Goal: Task Accomplishment & Management: Use online tool/utility

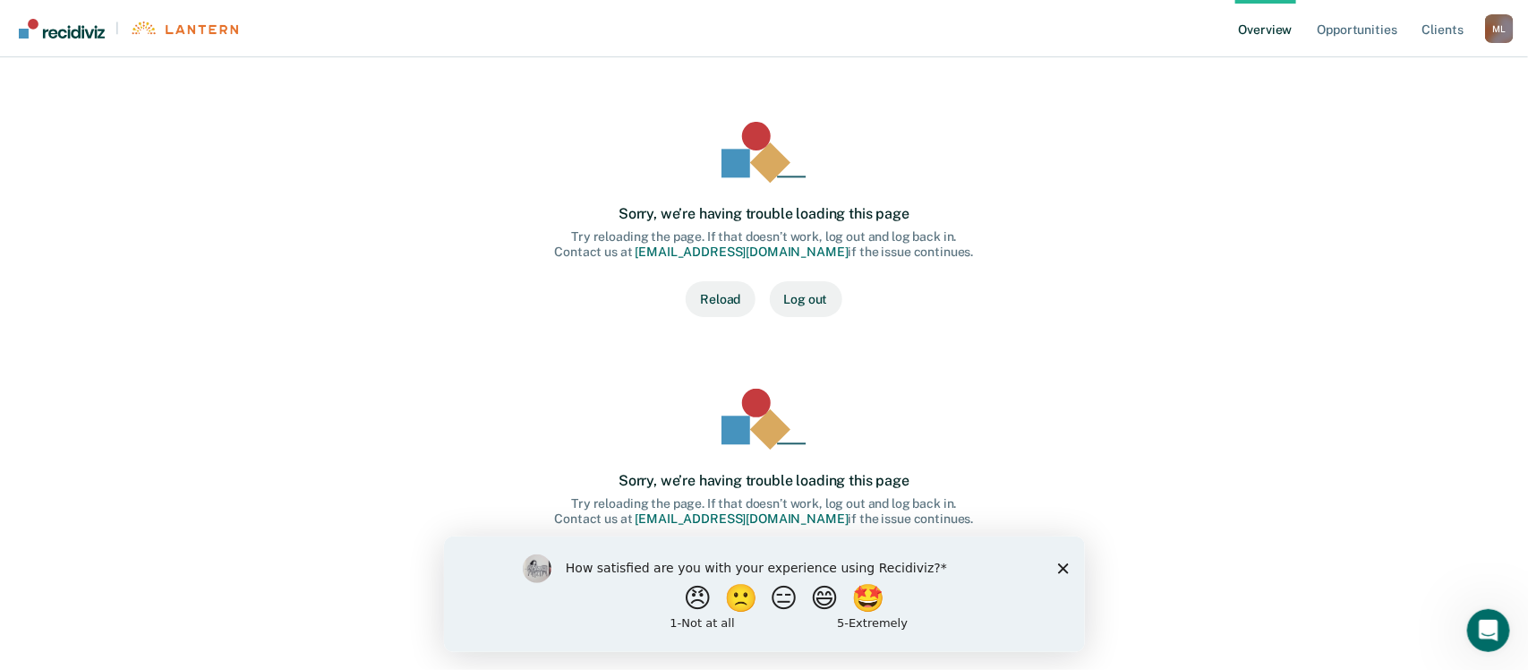
click at [716, 291] on button "Reload" at bounding box center [720, 299] width 69 height 36
click at [1207, 238] on div "Sorry, we’re having trouble loading this page Try reloading the page. If that d…" at bounding box center [764, 219] width 917 height 195
click at [808, 297] on button "Log out" at bounding box center [806, 299] width 73 height 36
click at [722, 294] on button "Reload" at bounding box center [720, 299] width 69 height 36
click at [1061, 566] on polygon "Close survey" at bounding box center [1062, 567] width 11 height 11
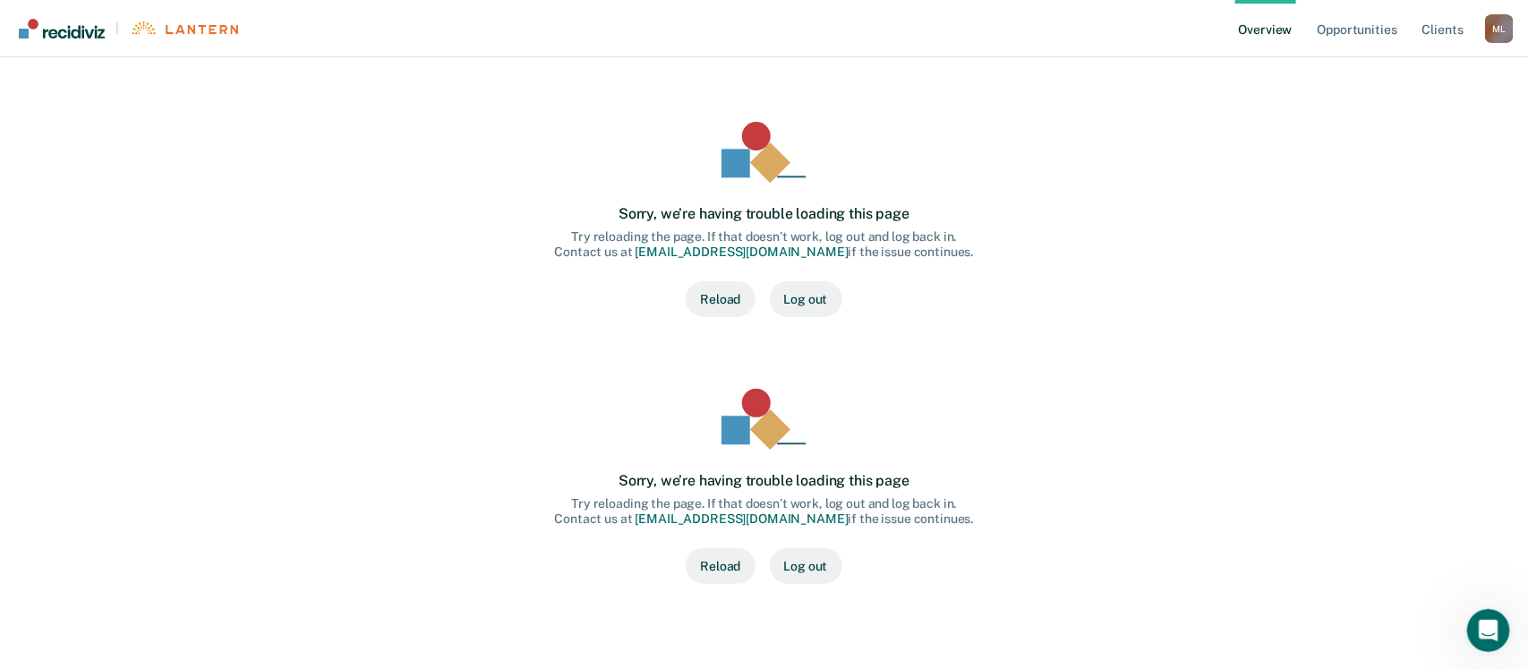
click at [1062, 567] on div "Sorry, we’re having trouble loading this page Try reloading the page. If that d…" at bounding box center [764, 486] width 917 height 195
click at [1287, 29] on link "Overview" at bounding box center [1265, 28] width 61 height 57
click at [1355, 29] on link "Opportunities" at bounding box center [1357, 28] width 87 height 57
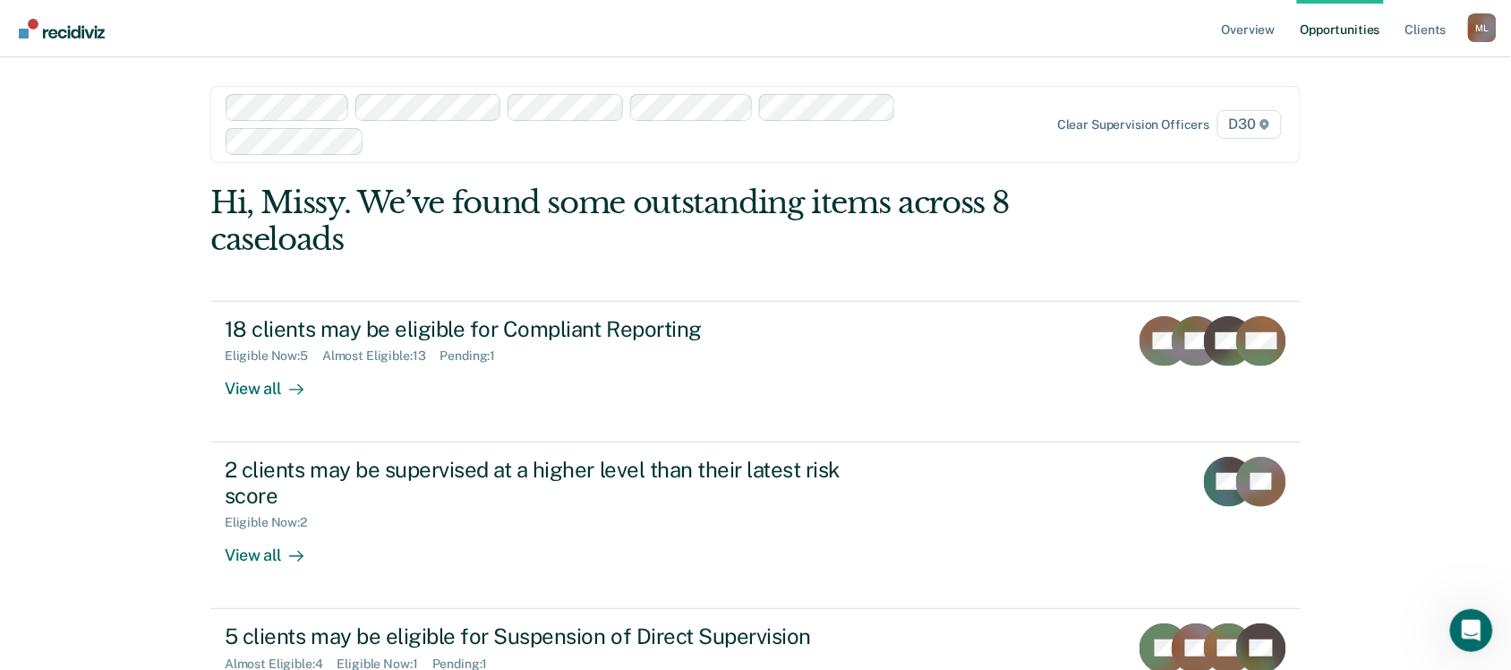
click at [1255, 123] on span "D30" at bounding box center [1250, 124] width 64 height 29
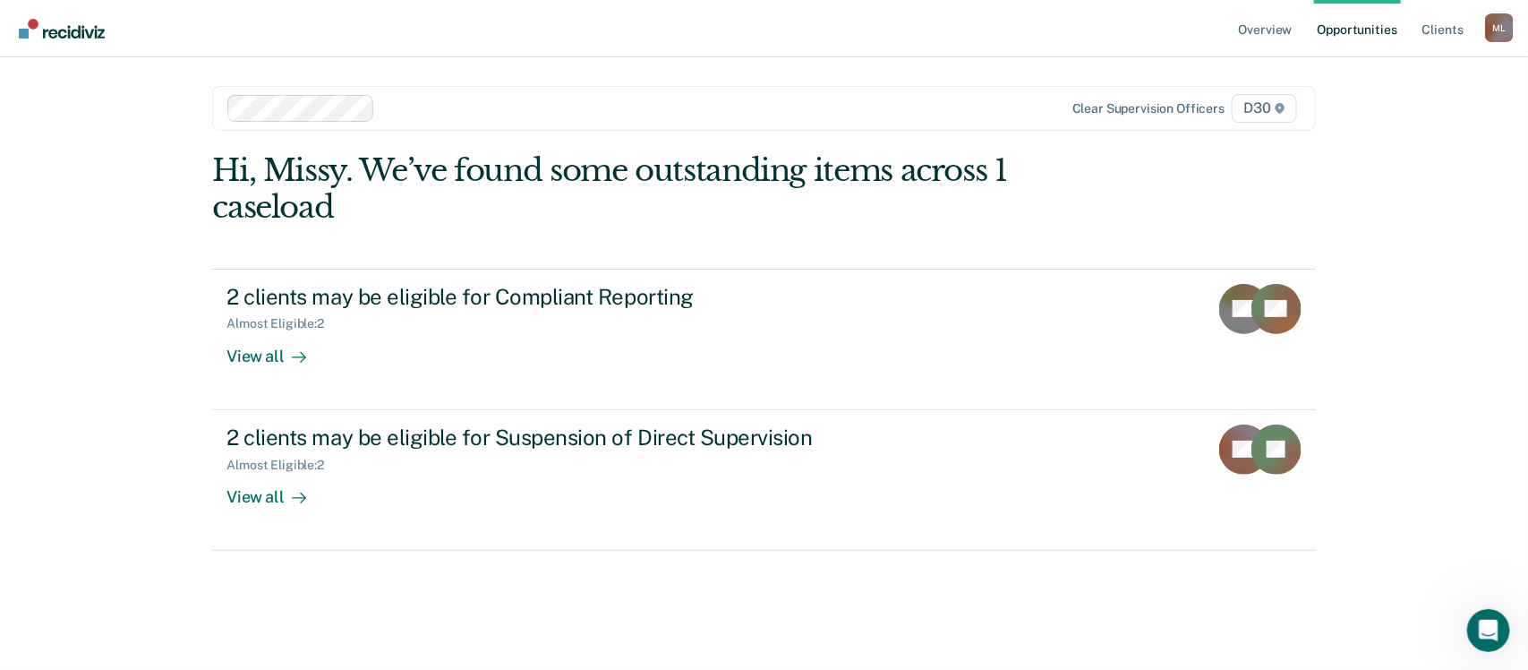
click at [355, 106] on div at bounding box center [602, 108] width 751 height 27
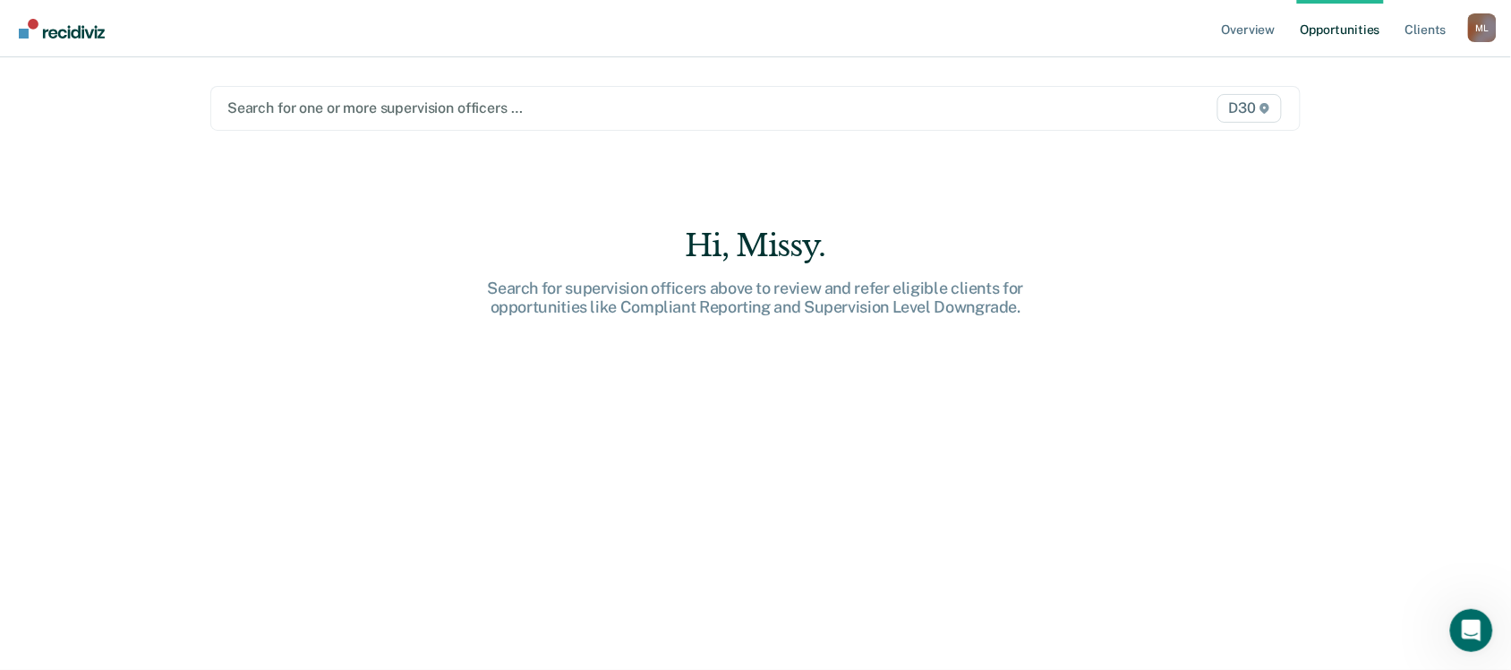
click at [1243, 103] on span "D30" at bounding box center [1250, 108] width 64 height 29
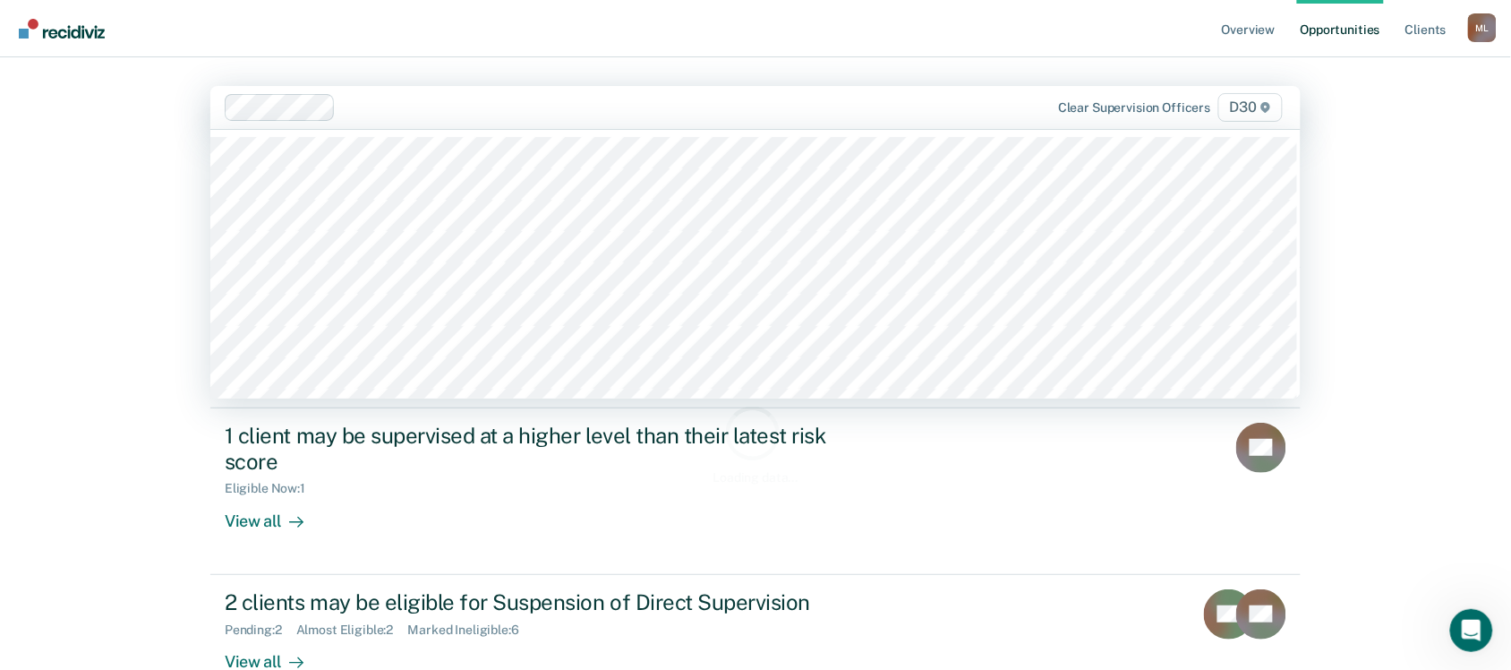
click at [1260, 106] on span "D30" at bounding box center [1250, 107] width 64 height 29
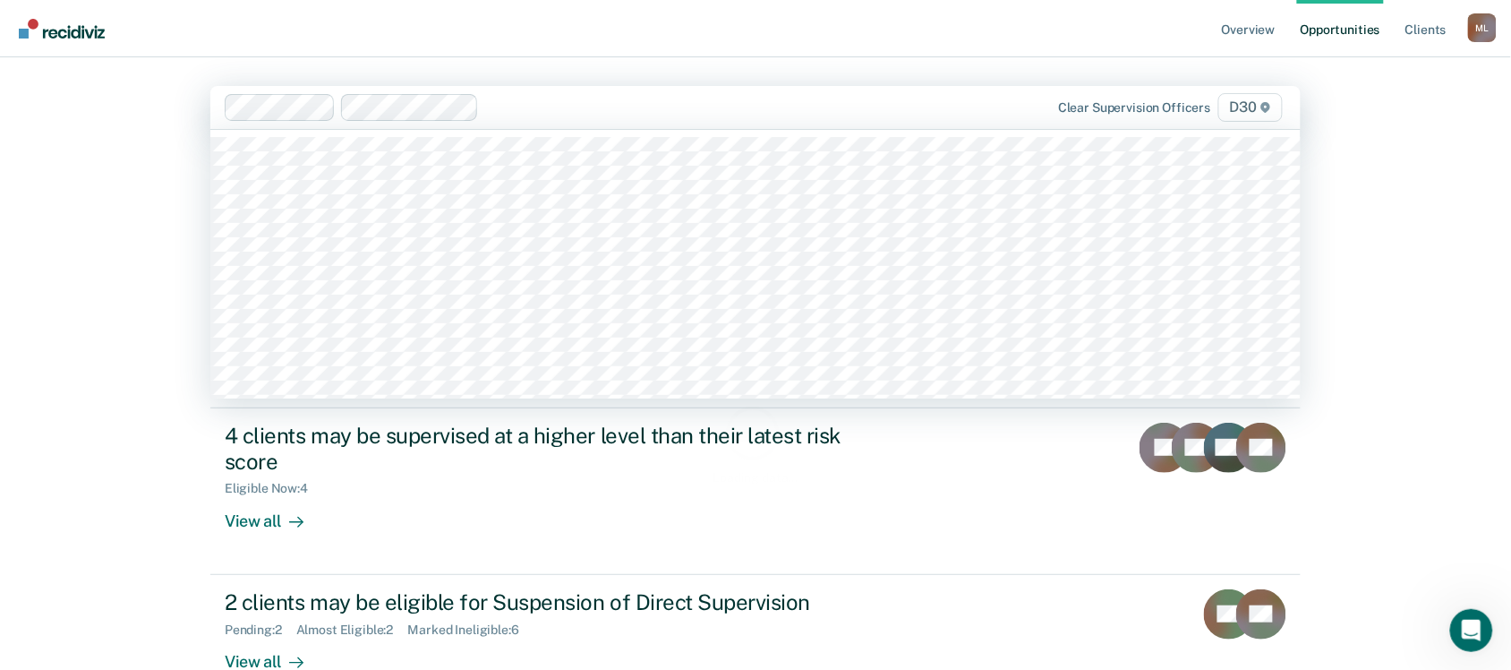
click at [1269, 110] on icon at bounding box center [1266, 107] width 11 height 11
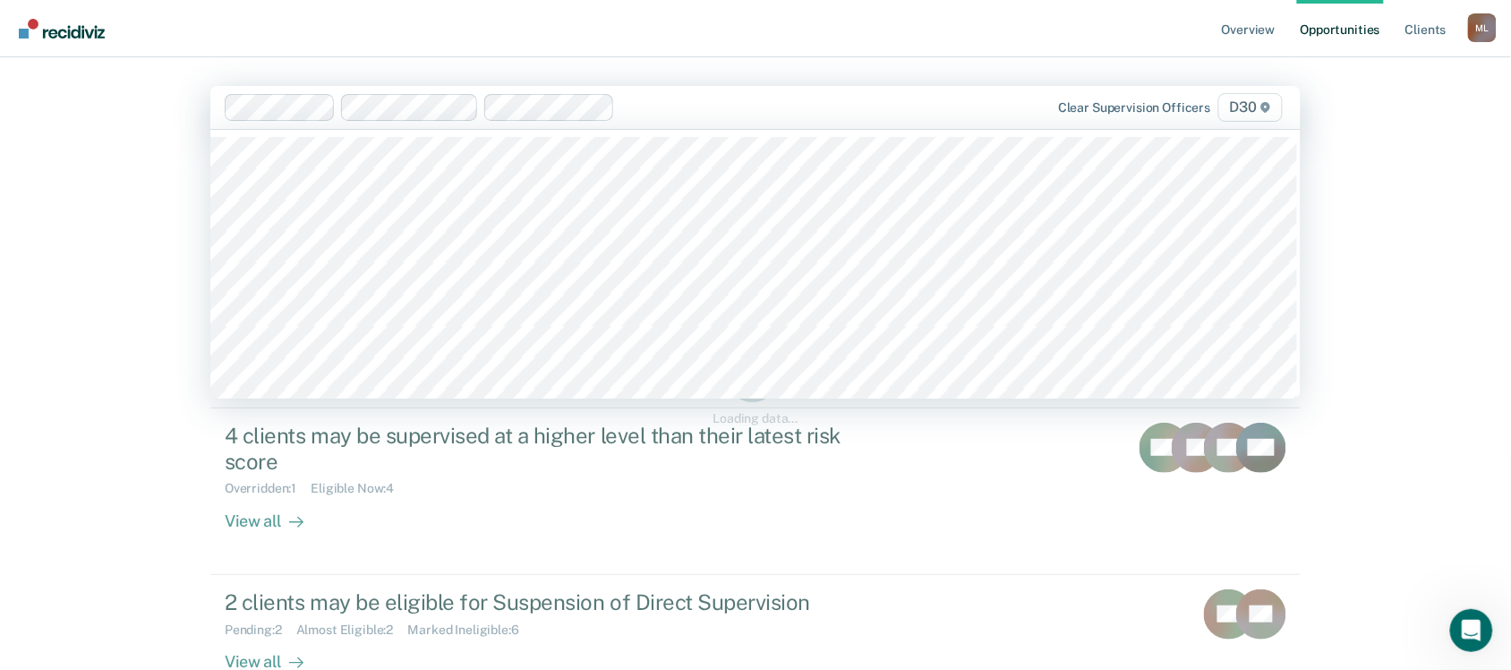
click at [1271, 104] on icon at bounding box center [1266, 107] width 11 height 11
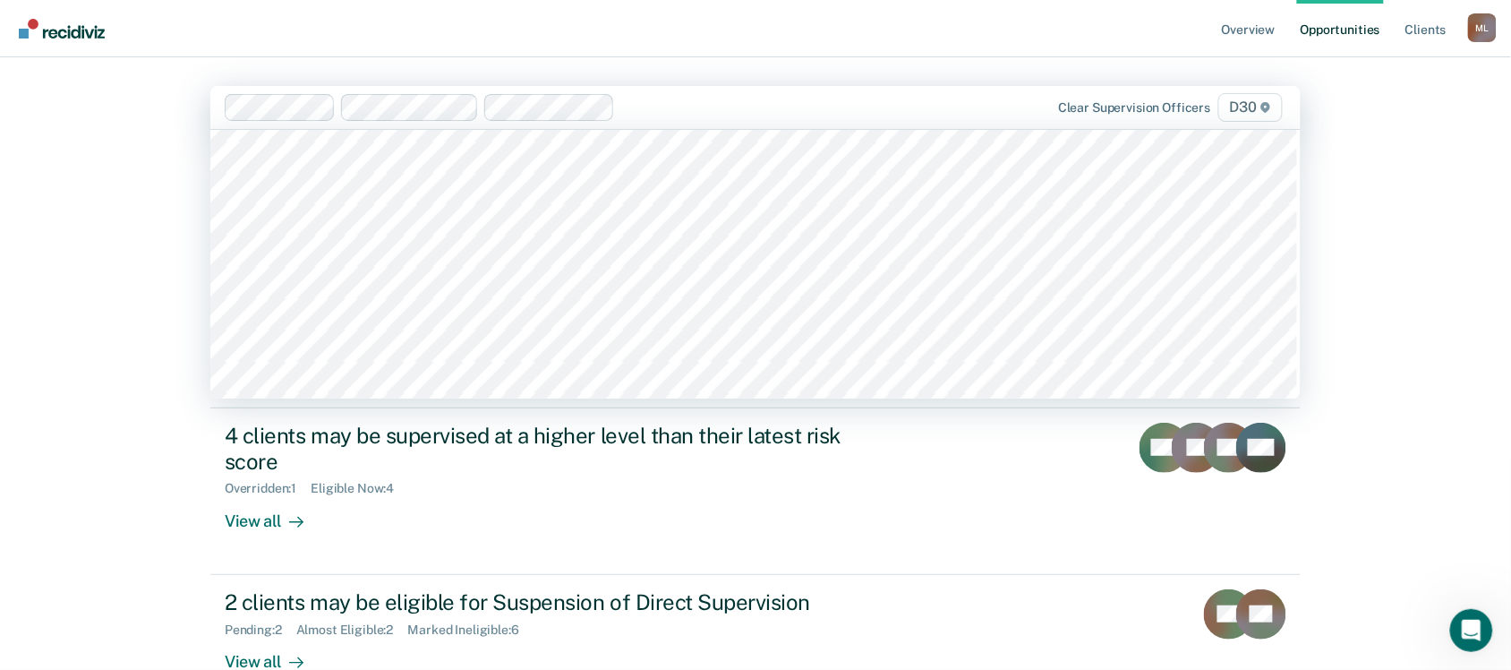
scroll to position [705, 0]
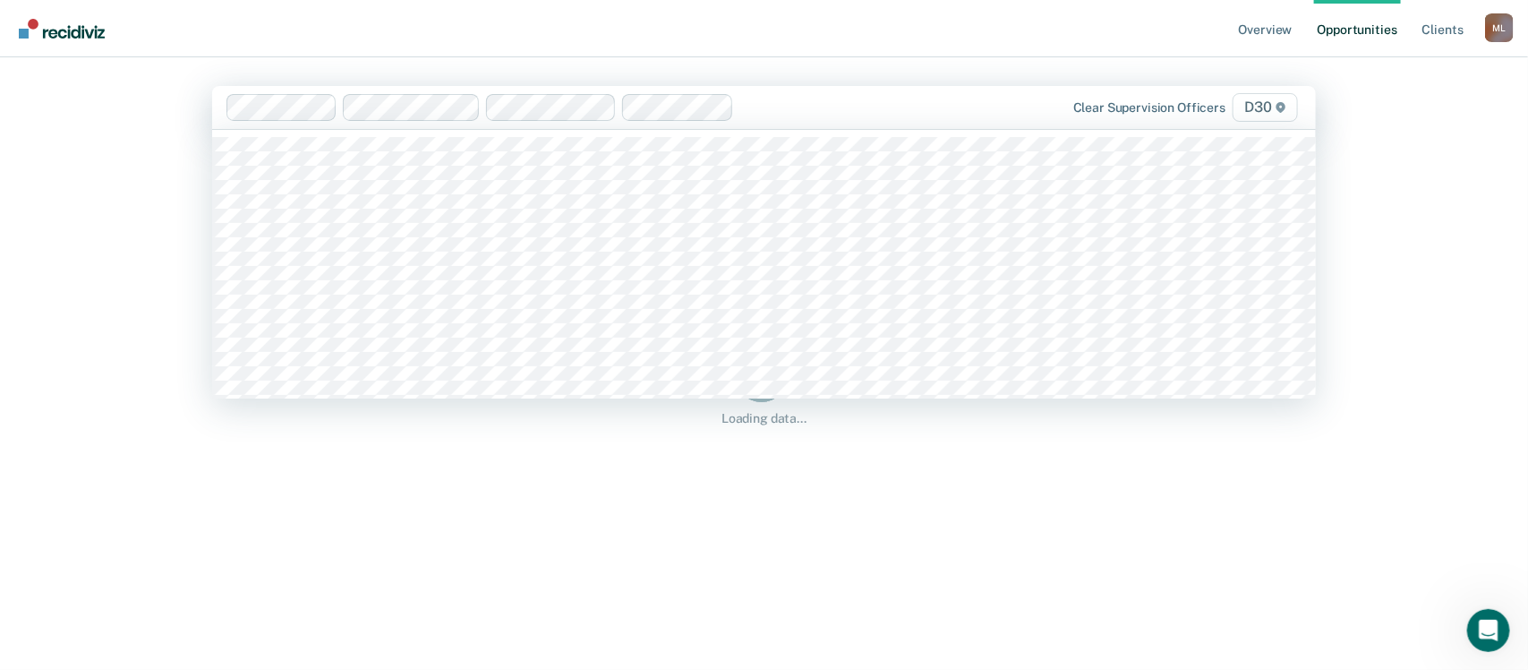
click at [1262, 105] on span "D30" at bounding box center [1265, 107] width 64 height 29
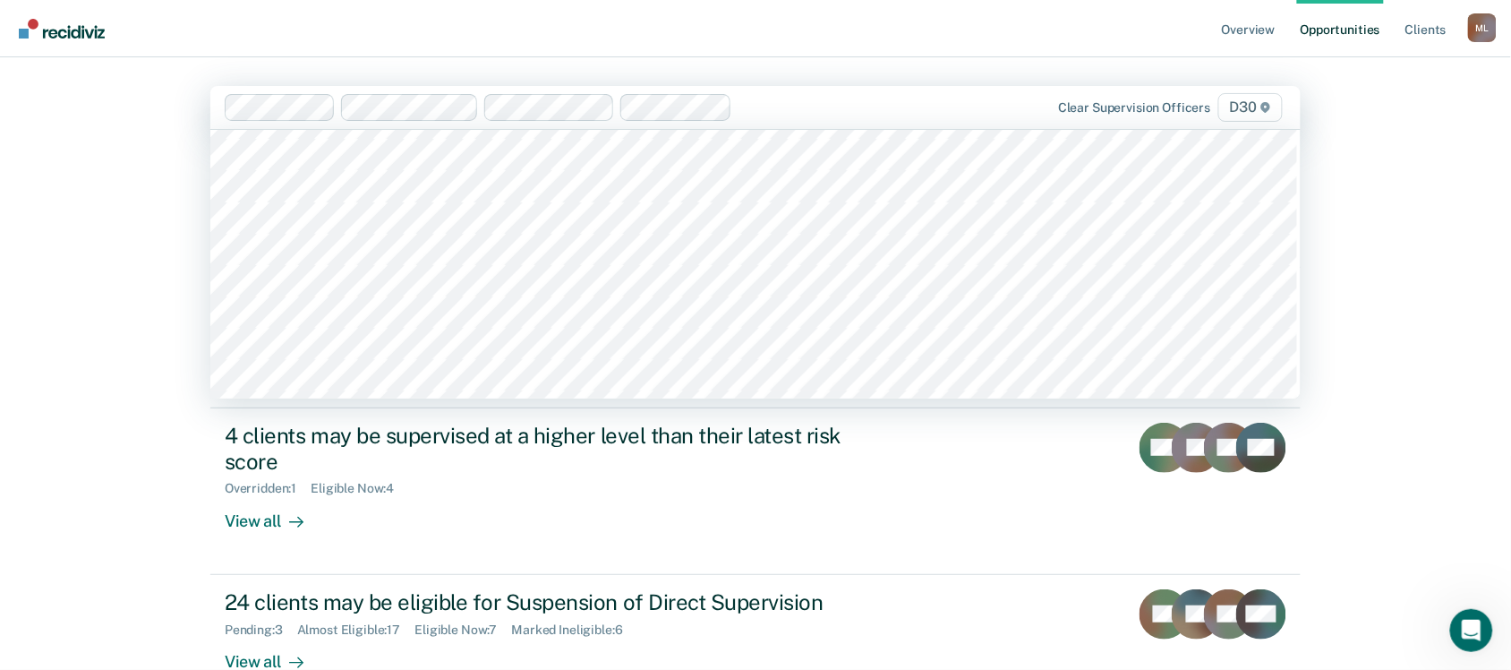
scroll to position [828, 0]
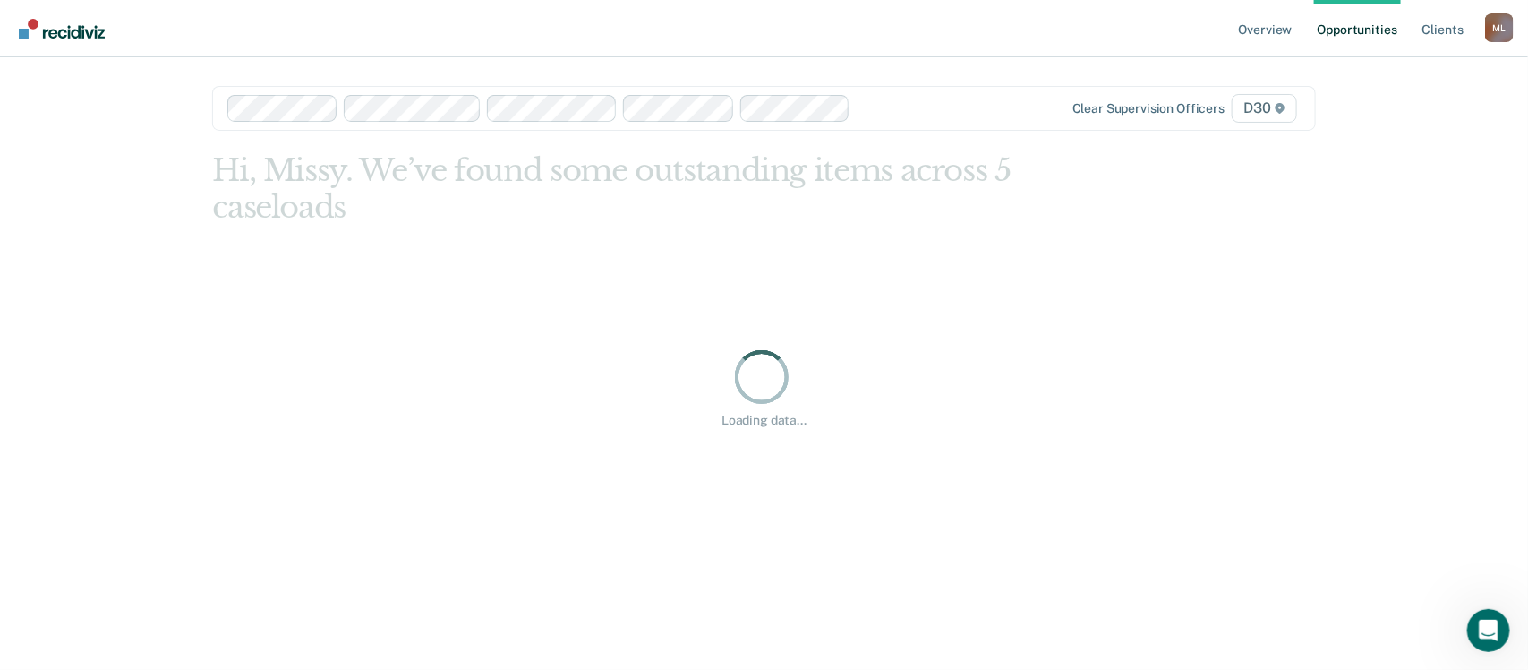
click at [1271, 103] on span "D30" at bounding box center [1264, 108] width 64 height 29
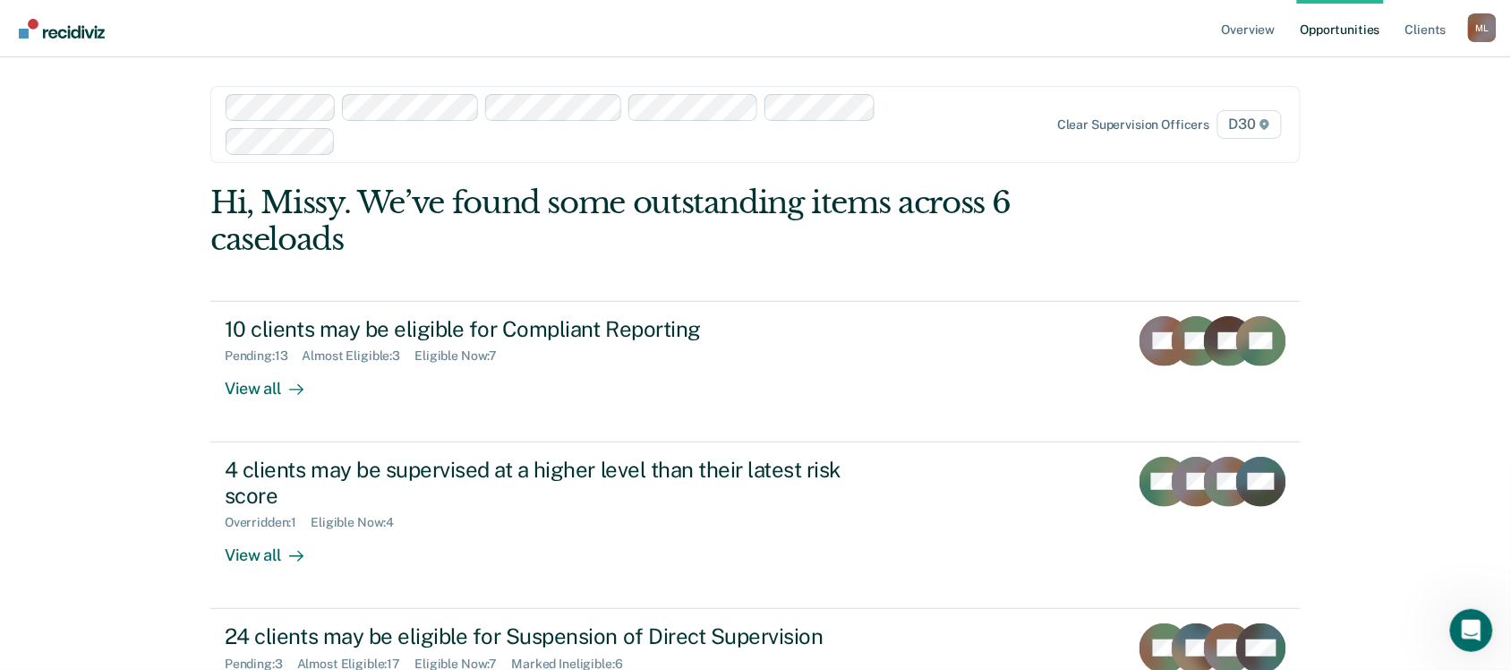
click at [1267, 119] on icon at bounding box center [1265, 124] width 11 height 11
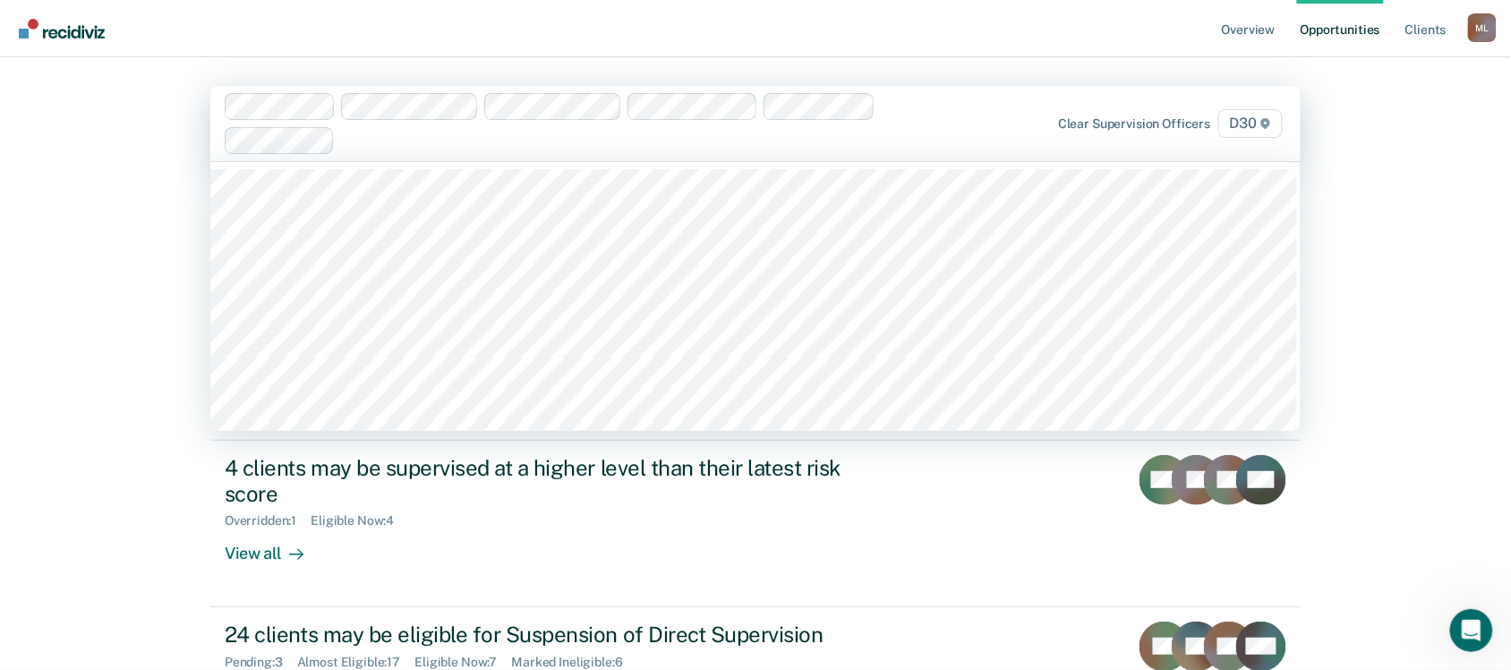
click at [1309, 340] on main "option [PERSON_NAME], selected. 64 results available. Use Up and Down to choose…" at bounding box center [755, 341] width 1133 height 569
click at [1269, 127] on icon at bounding box center [1266, 123] width 11 height 11
click at [1249, 125] on span "D30" at bounding box center [1250, 123] width 64 height 29
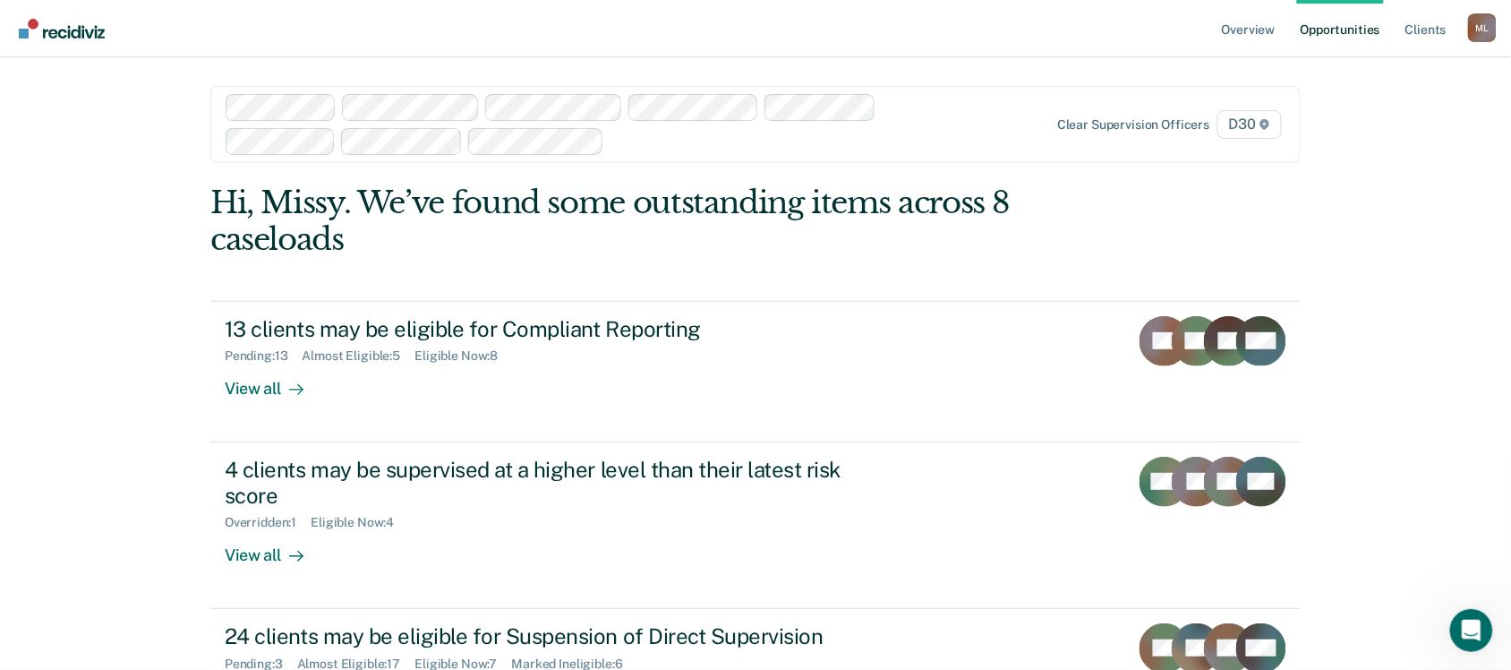
scroll to position [81, 0]
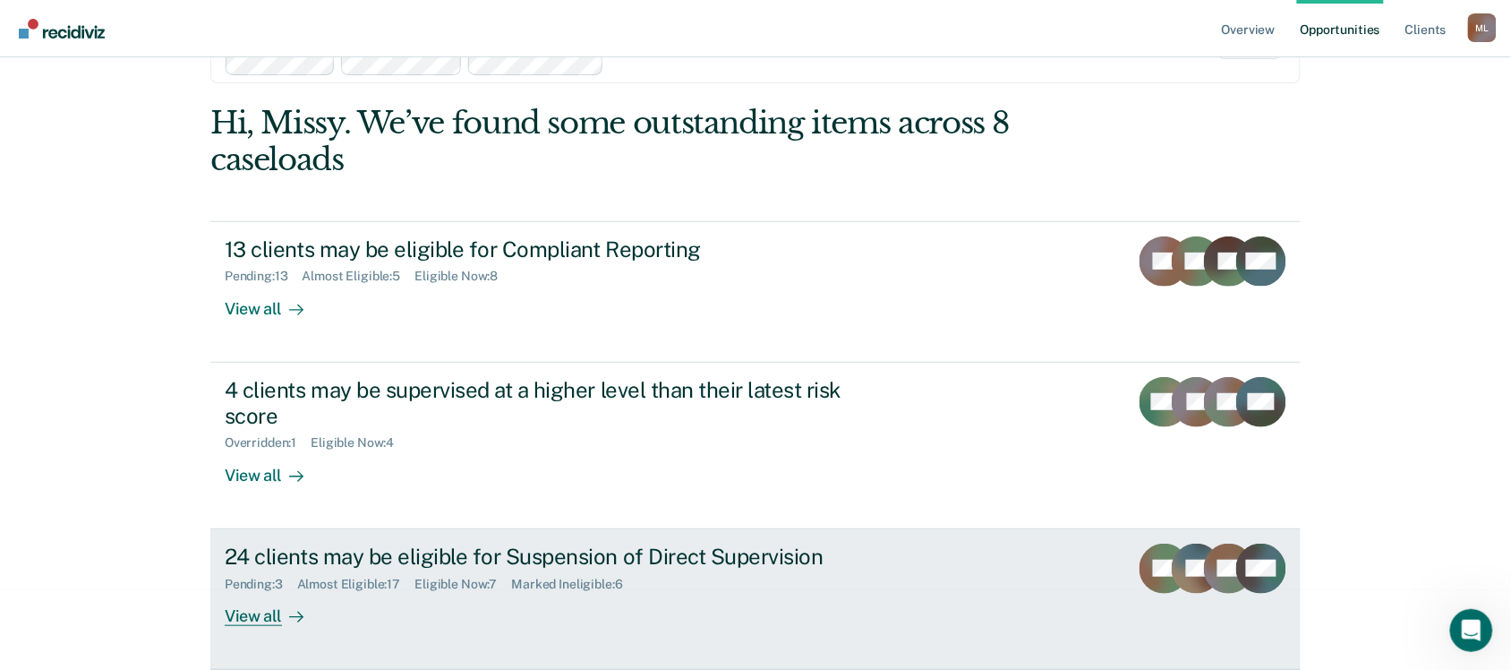
click at [270, 615] on div "View all" at bounding box center [275, 608] width 100 height 35
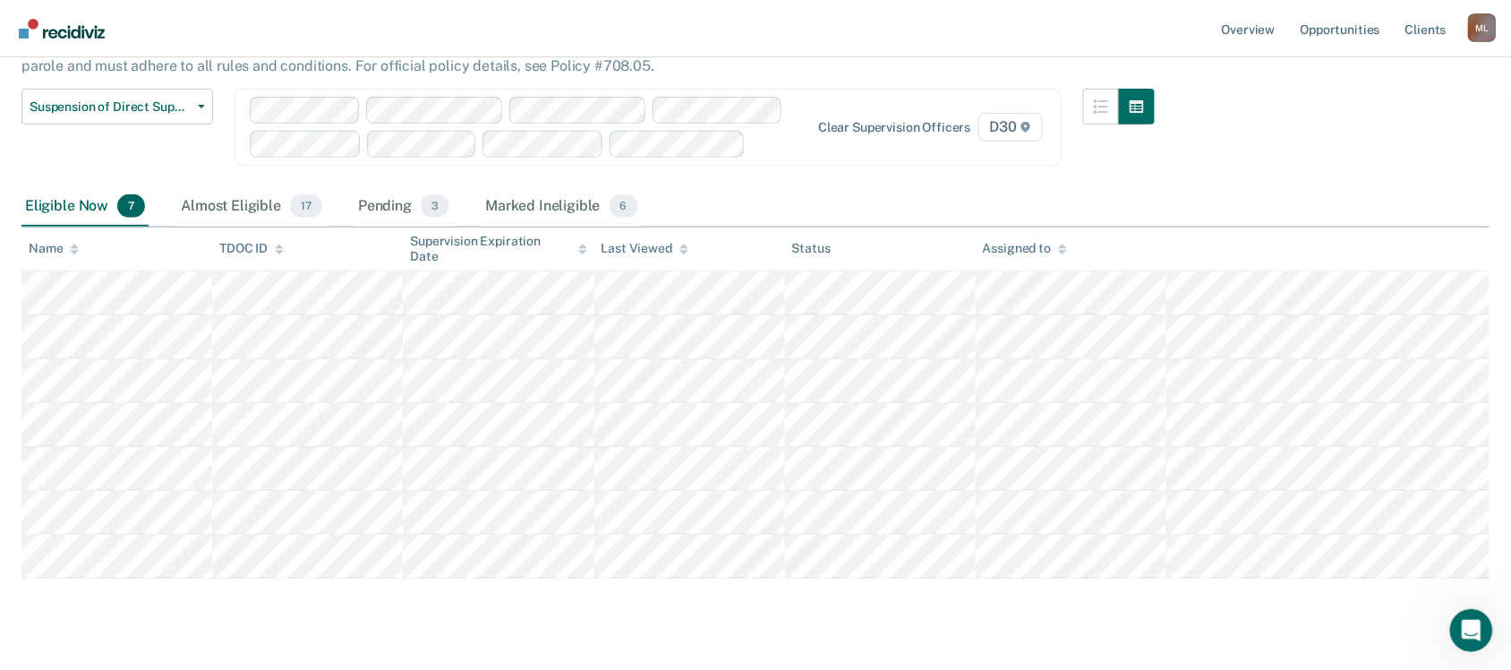
scroll to position [170, 0]
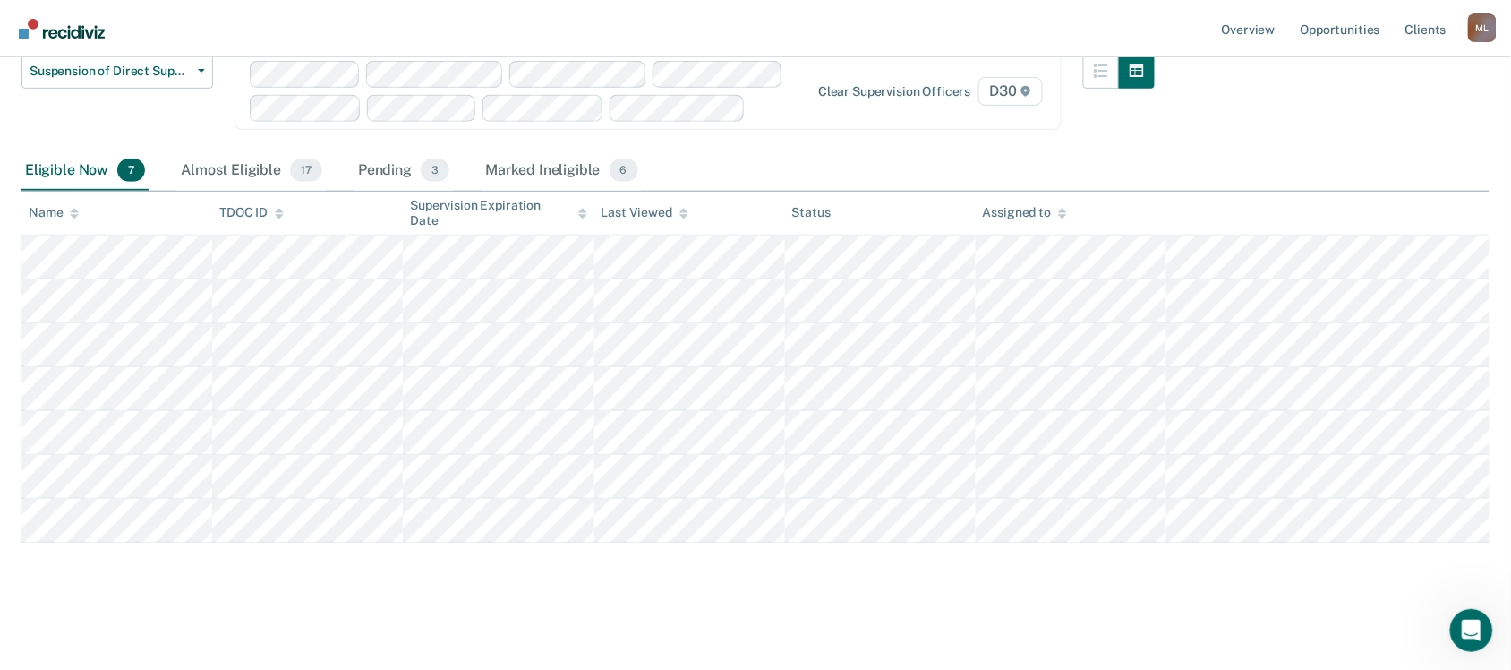
scroll to position [81, 0]
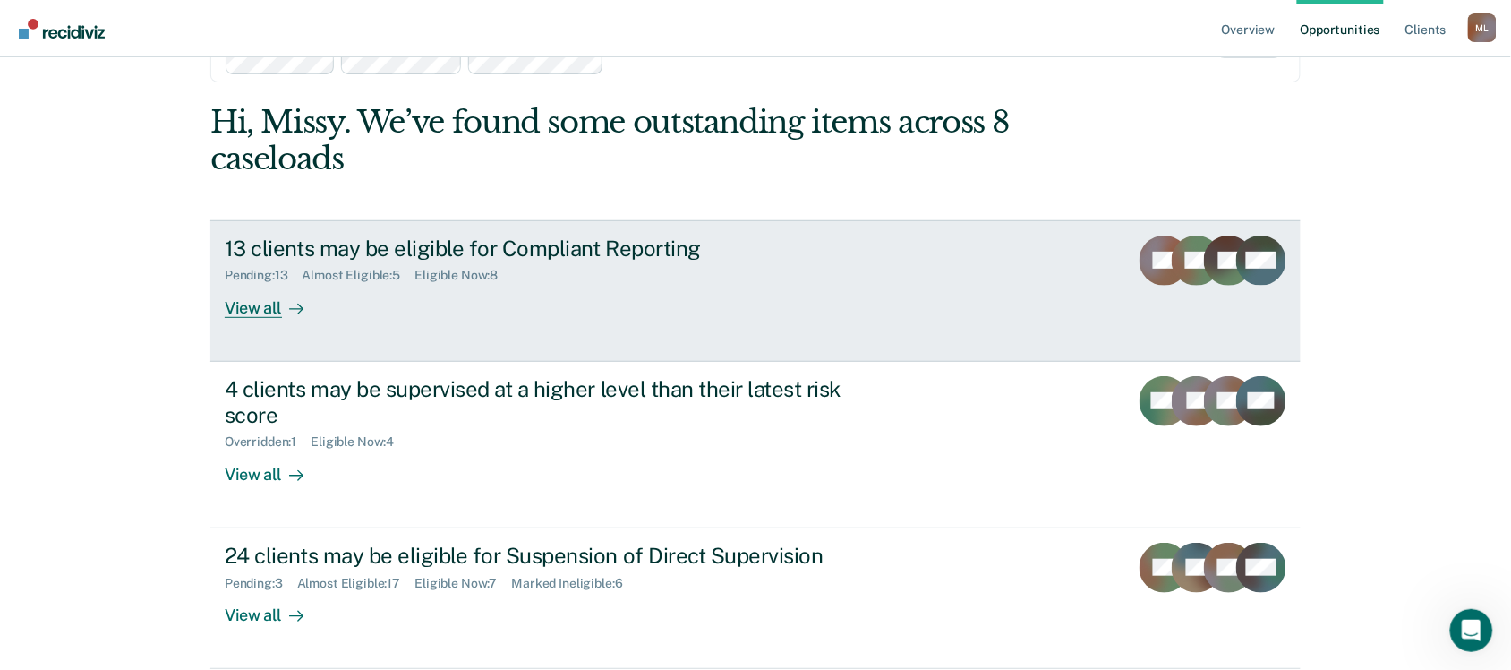
click at [721, 269] on div "Pending : 13 Almost Eligible : 5 Eligible Now : 8" at bounding box center [539, 272] width 628 height 22
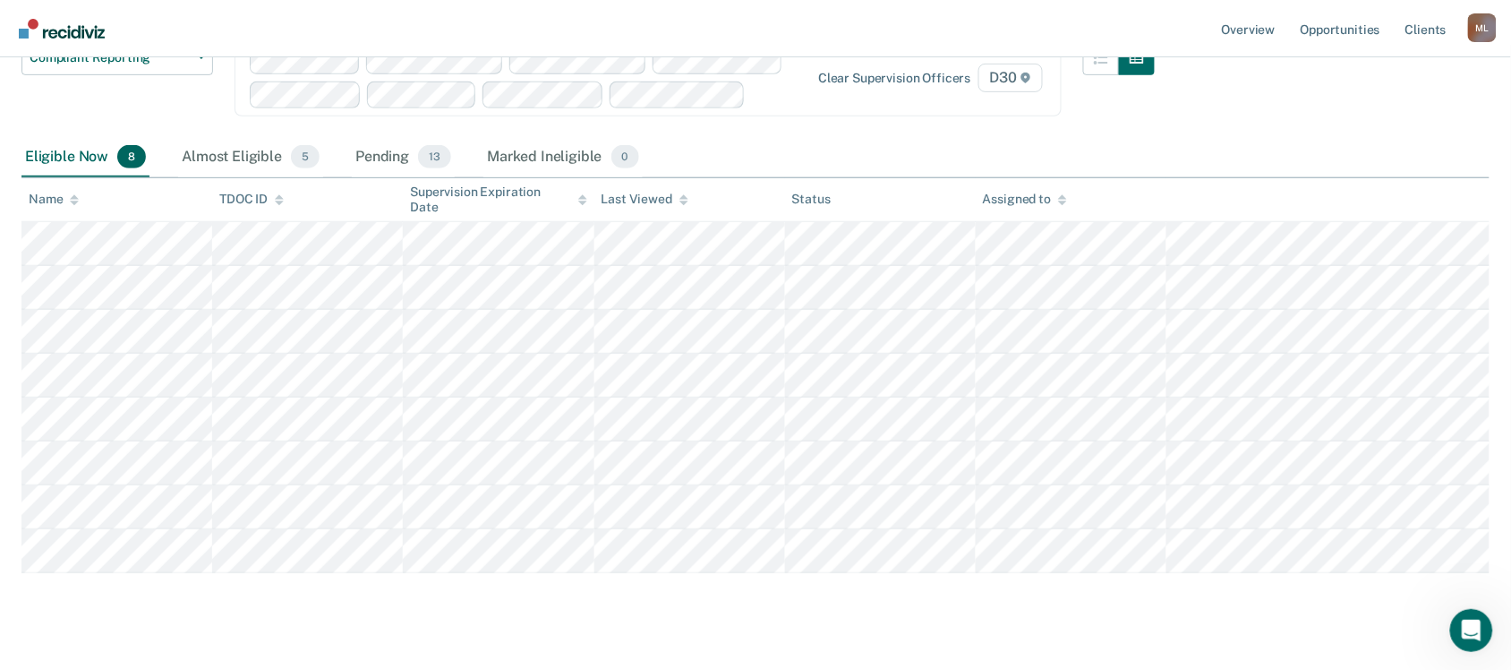
scroll to position [189, 0]
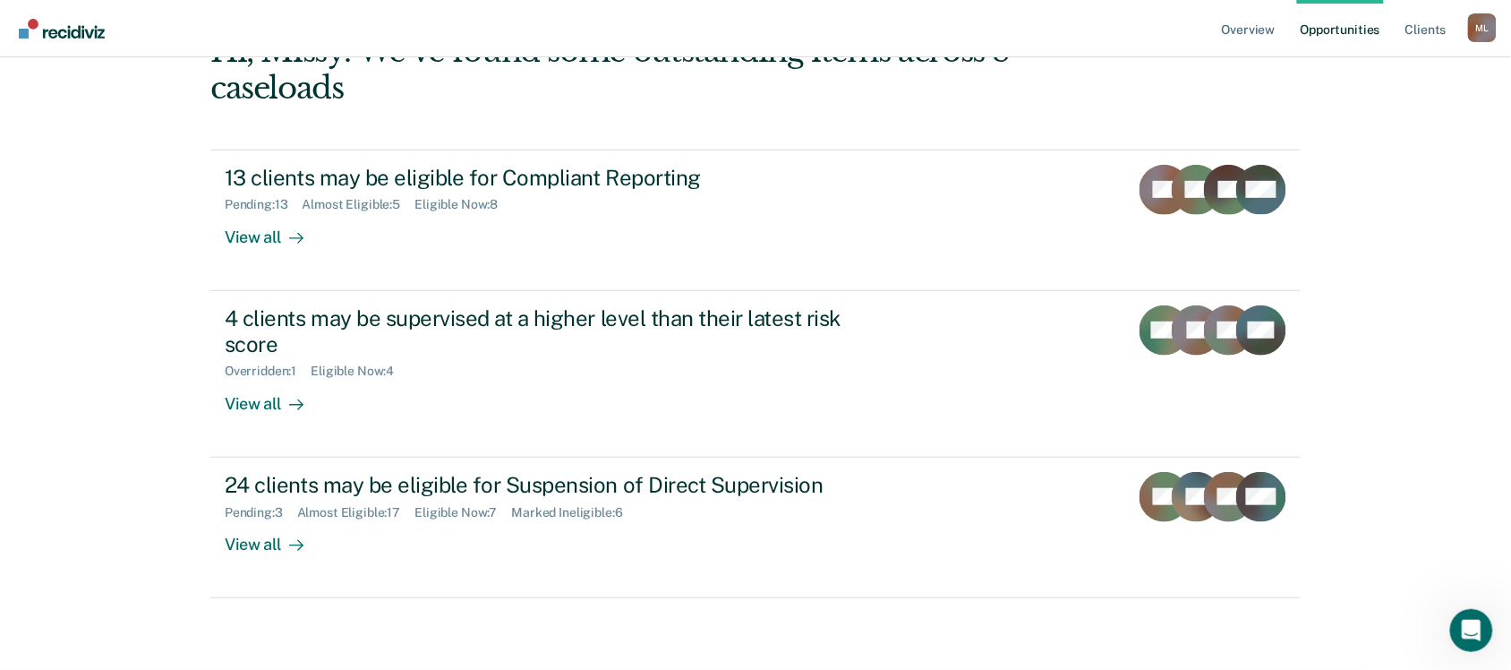
scroll to position [81, 0]
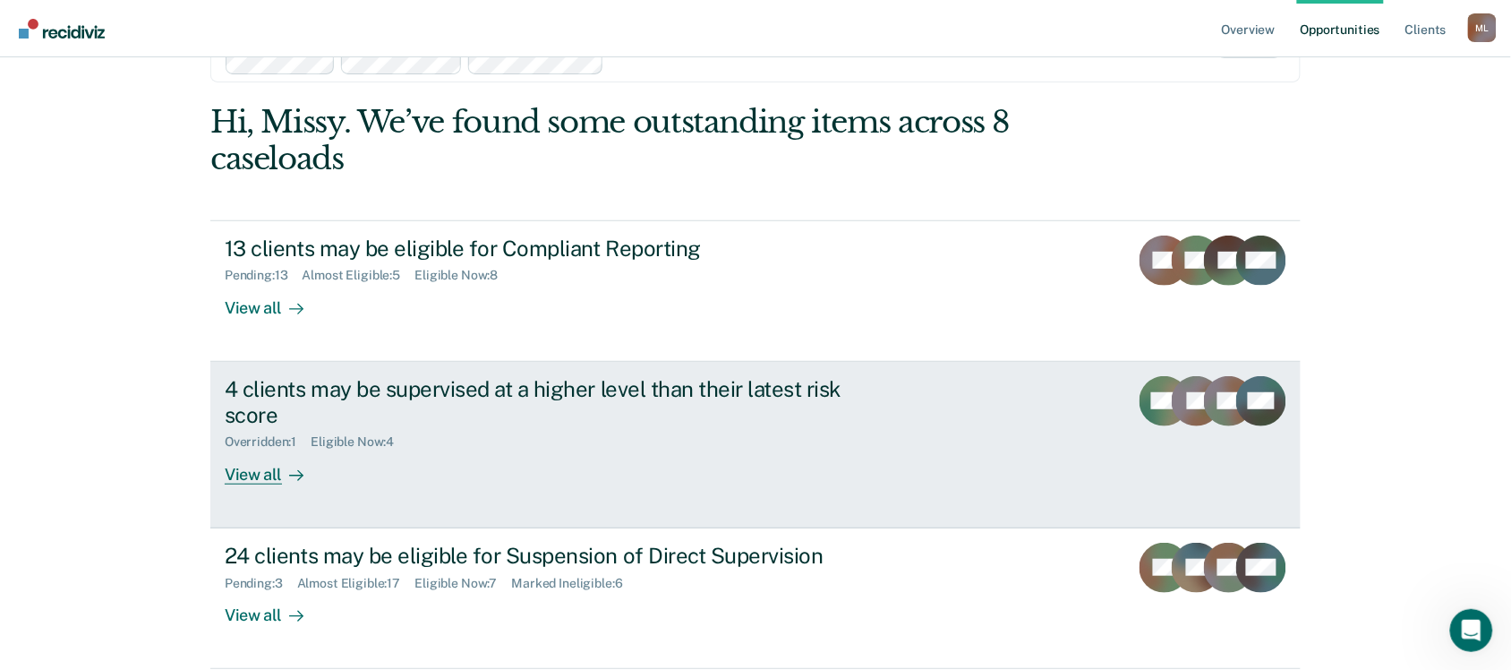
drag, startPoint x: 934, startPoint y: 437, endPoint x: 907, endPoint y: 449, distance: 29.6
click at [934, 437] on link "4 clients may be supervised at a higher level than their latest risk score Over…" at bounding box center [755, 445] width 1090 height 167
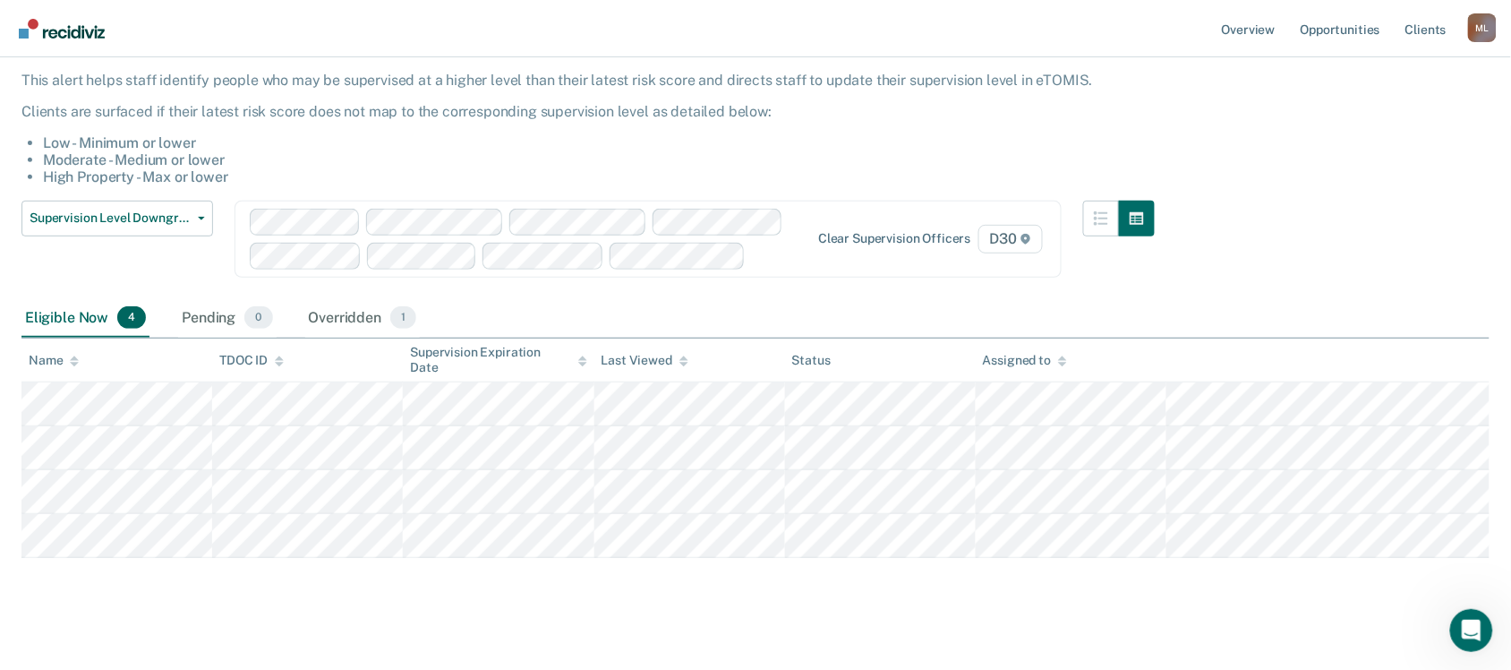
scroll to position [118, 0]
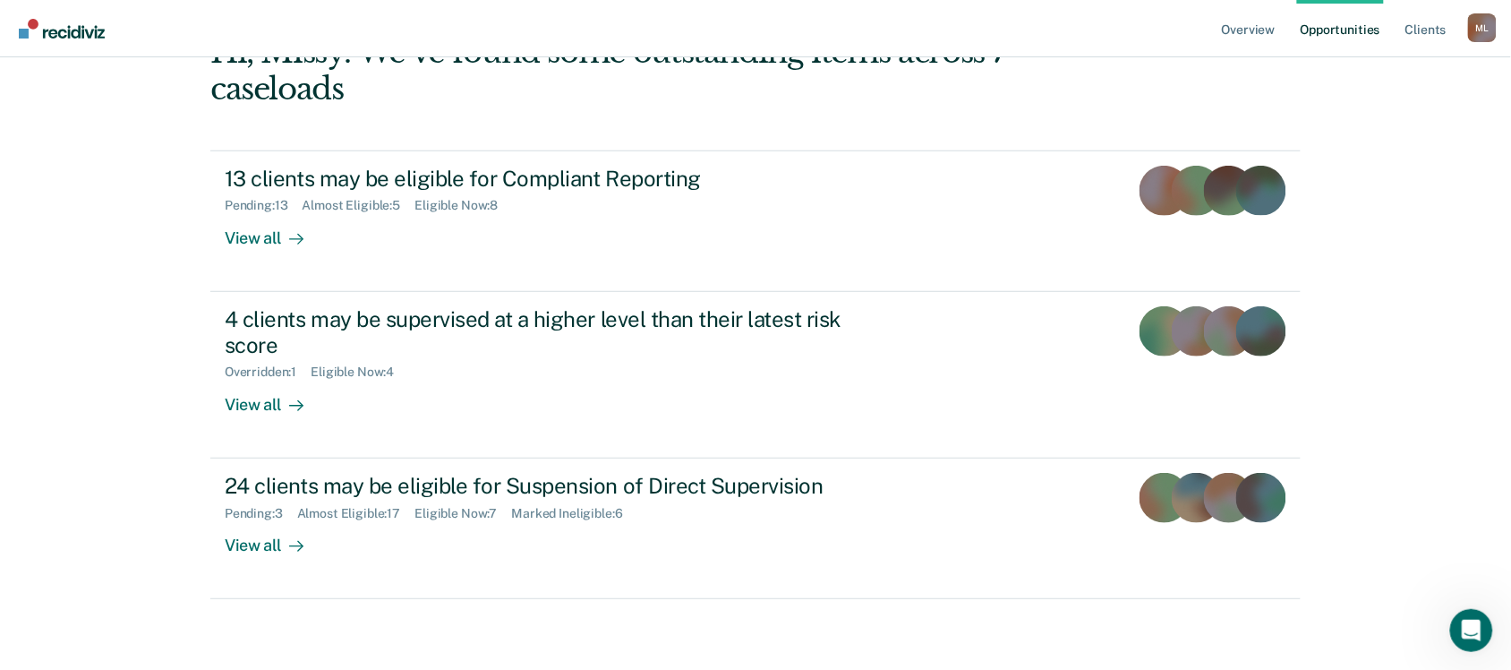
scroll to position [81, 0]
